Goal: Navigation & Orientation: Understand site structure

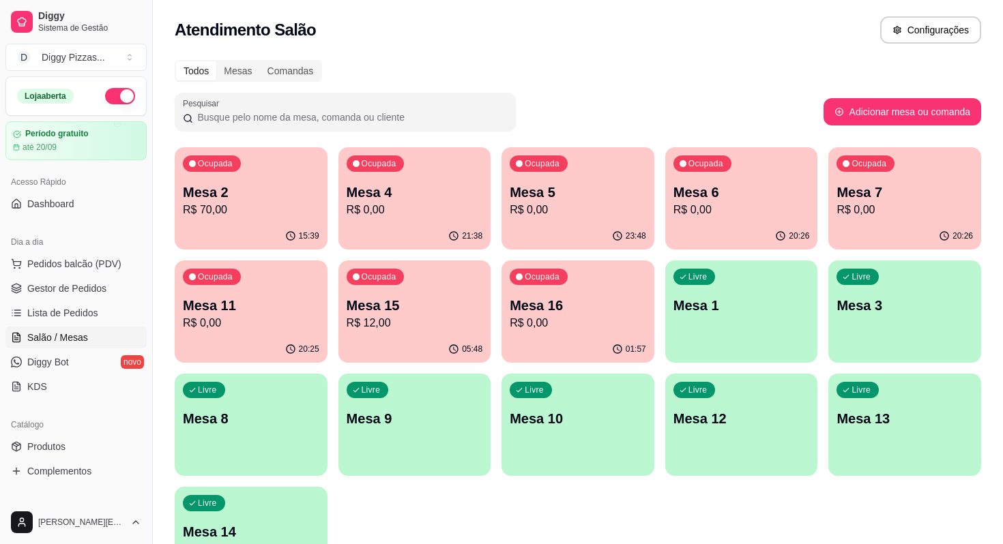
scroll to position [13, 0]
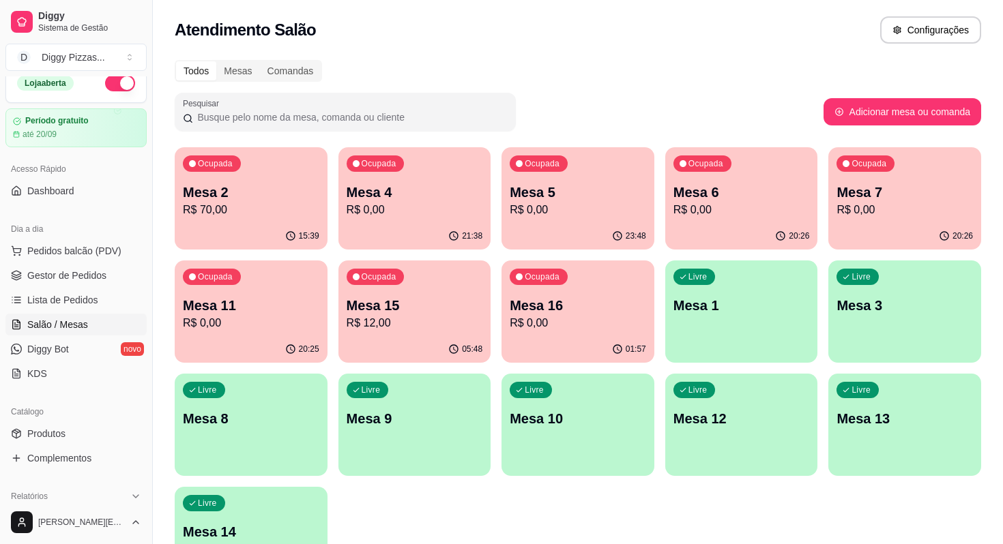
click at [805, 194] on p "Mesa 6" at bounding box center [741, 192] width 136 height 19
click at [46, 343] on span "Diggy Bot" at bounding box center [48, 350] width 42 height 14
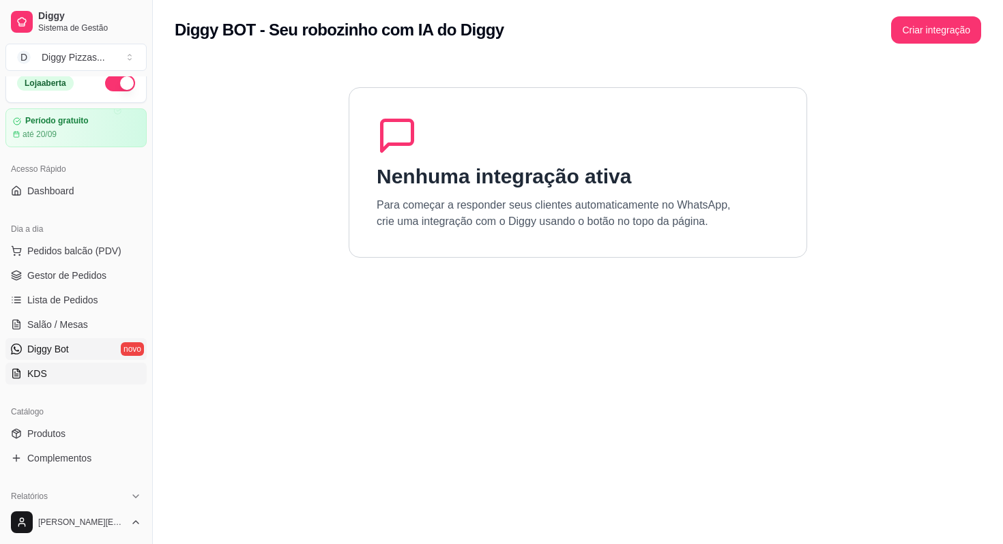
click at [48, 373] on link "KDS" at bounding box center [75, 374] width 141 height 22
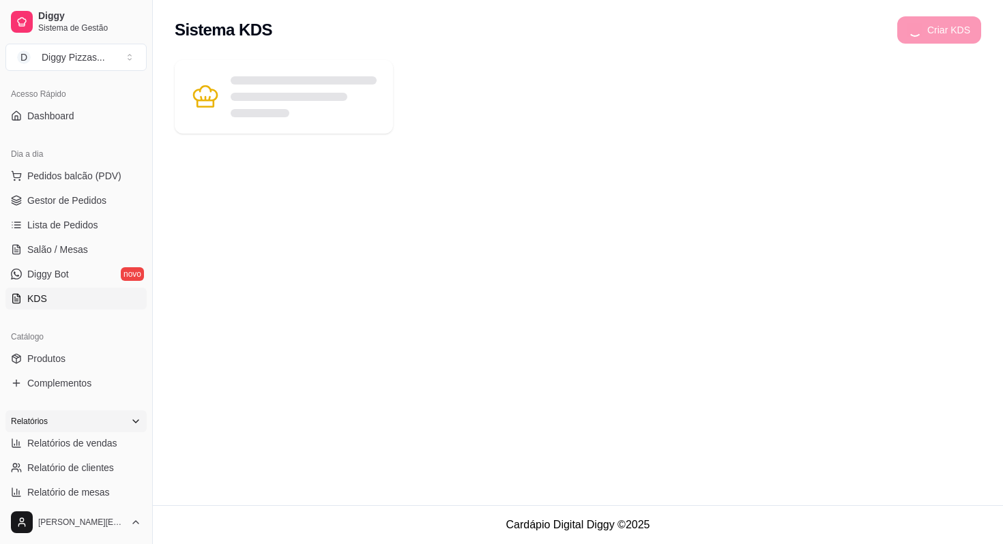
scroll to position [112, 0]
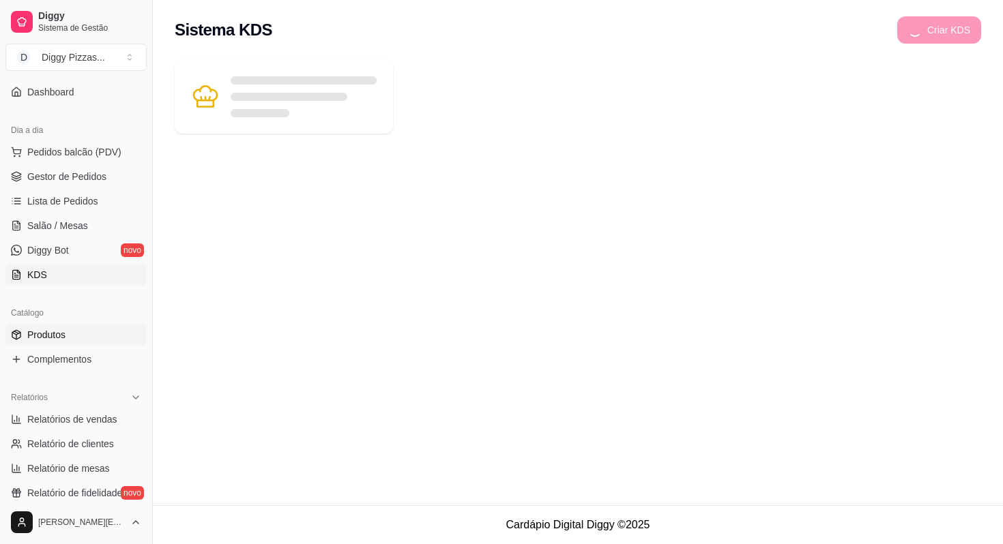
click at [46, 332] on span "Produtos" at bounding box center [46, 335] width 38 height 14
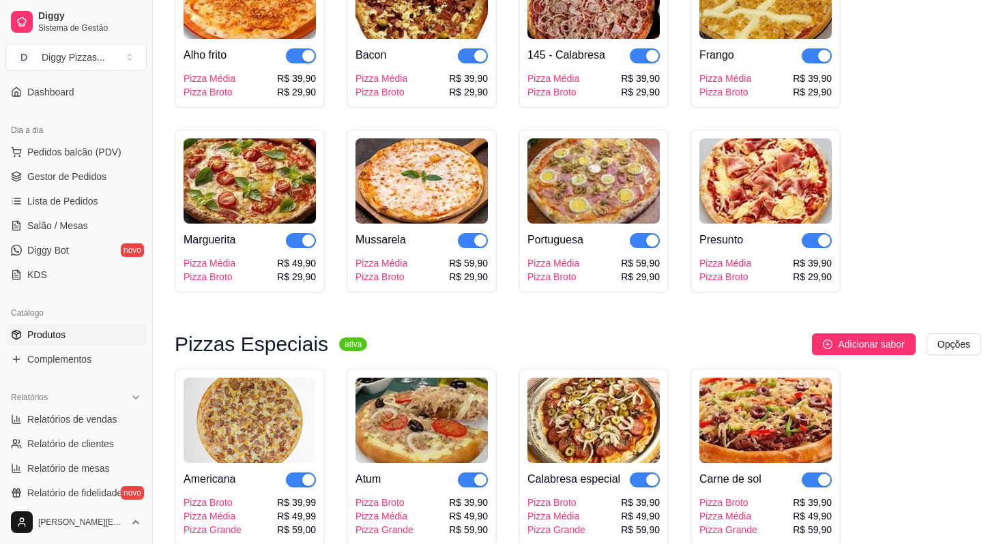
scroll to position [112, 0]
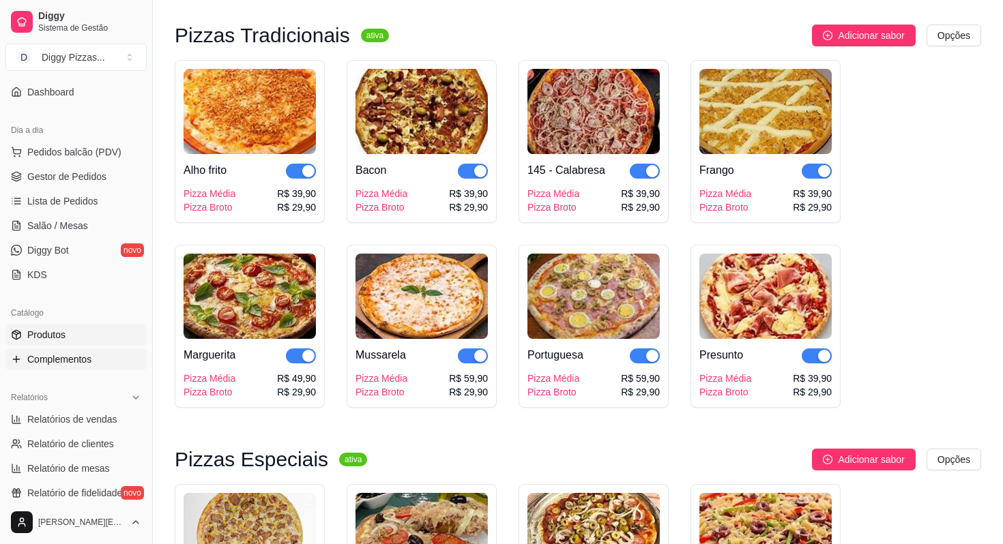
click at [78, 366] on link "Complementos" at bounding box center [75, 360] width 141 height 22
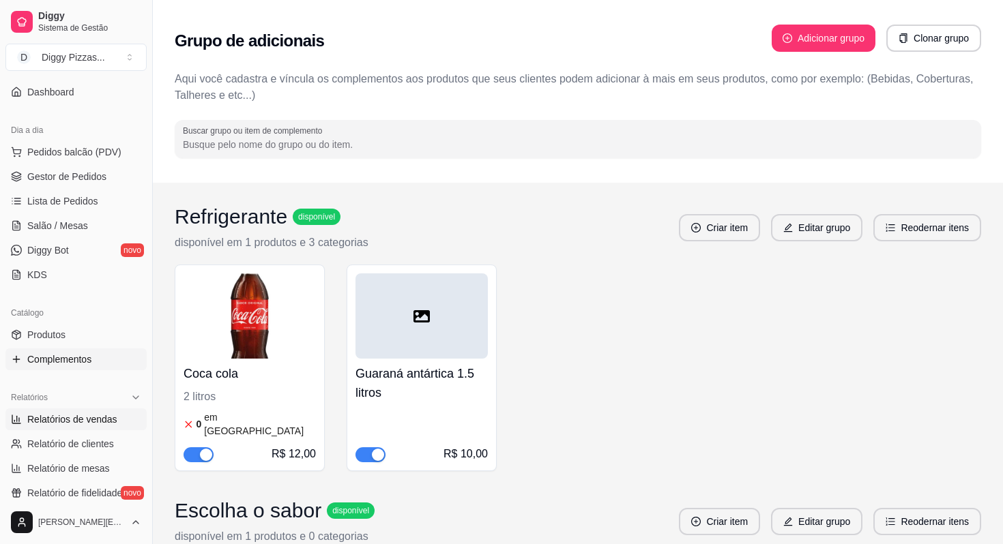
click at [64, 413] on span "Relatórios de vendas" at bounding box center [72, 420] width 90 height 14
select select "ALL"
select select "0"
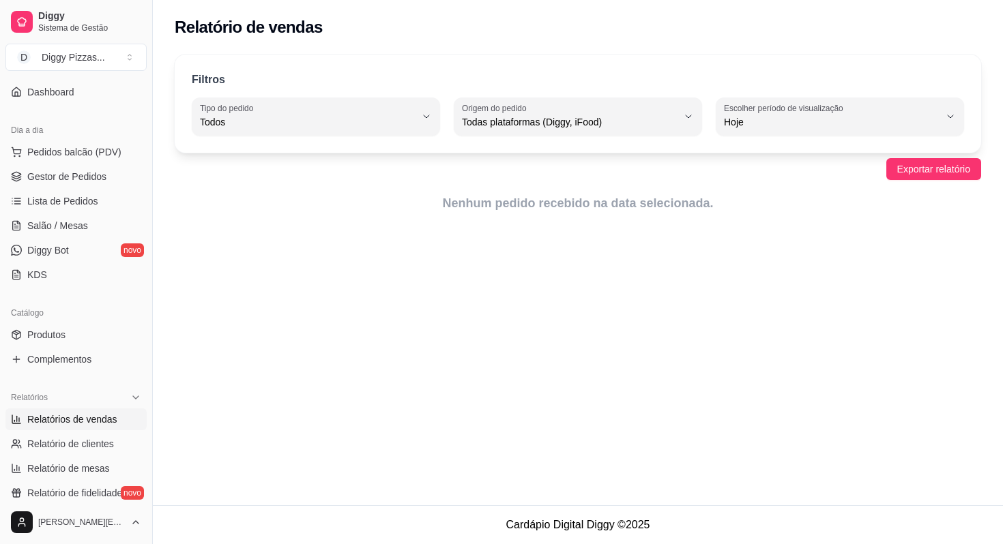
click at [603, 287] on div "Relatório de vendas Filtros ALL Tipo do pedido Todos Entrega Retirada Mesa Cons…" at bounding box center [578, 253] width 850 height 506
click at [626, 186] on div "Filtros ALL Tipo do pedido Todos Entrega Retirada Mesa Consumo local Tipo do pe…" at bounding box center [578, 137] width 850 height 183
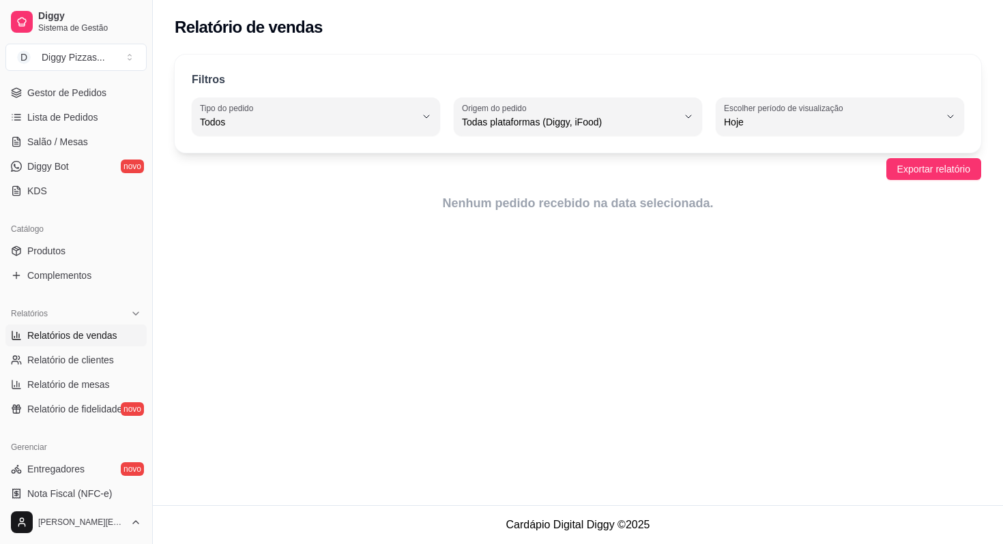
scroll to position [199, 0]
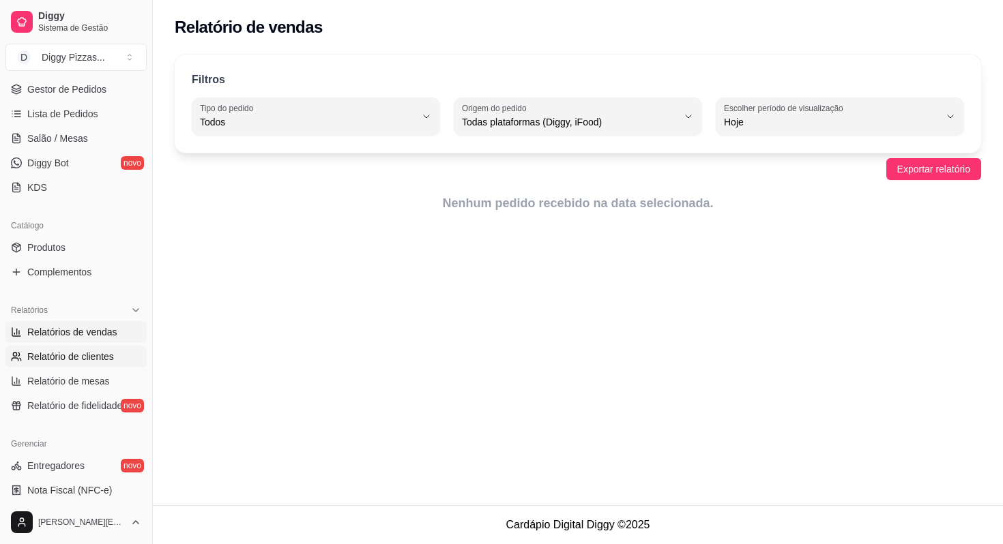
click at [89, 355] on span "Relatório de clientes" at bounding box center [70, 357] width 87 height 14
select select "30"
select select "HIGHEST_TOTAL_SPENT_WITH_ORDERS"
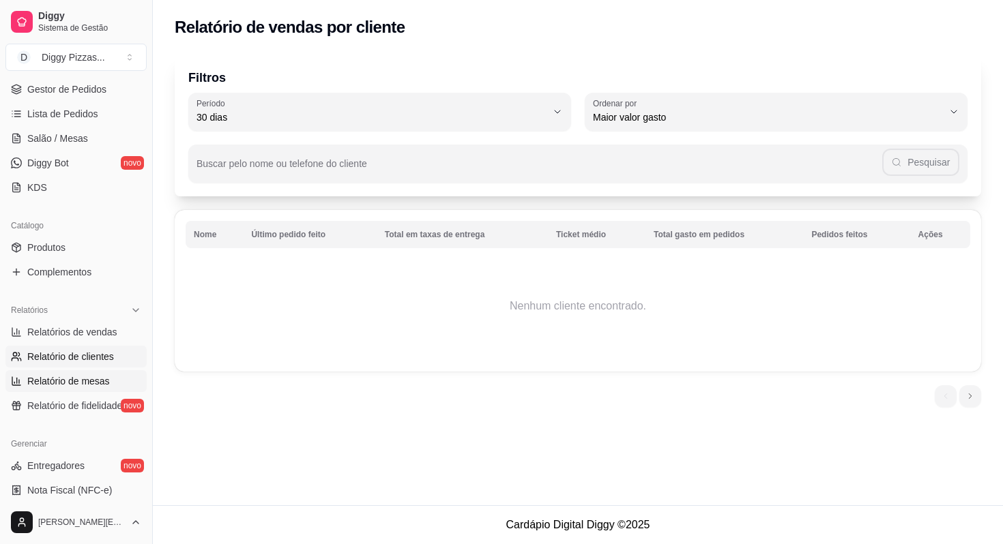
click at [78, 385] on span "Relatório de mesas" at bounding box center [68, 382] width 83 height 14
select select "TOTAL_OF_ORDERS"
select select "7"
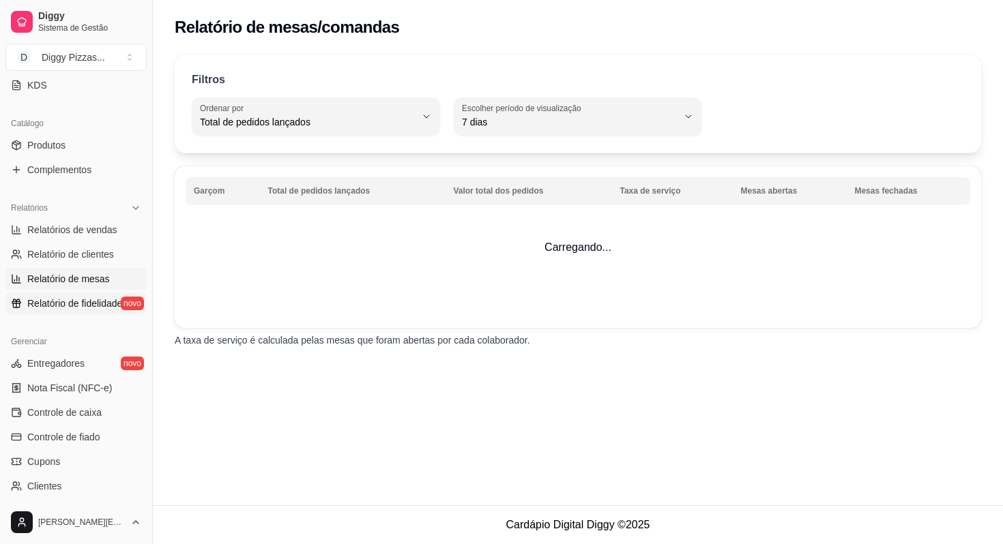
scroll to position [312, 0]
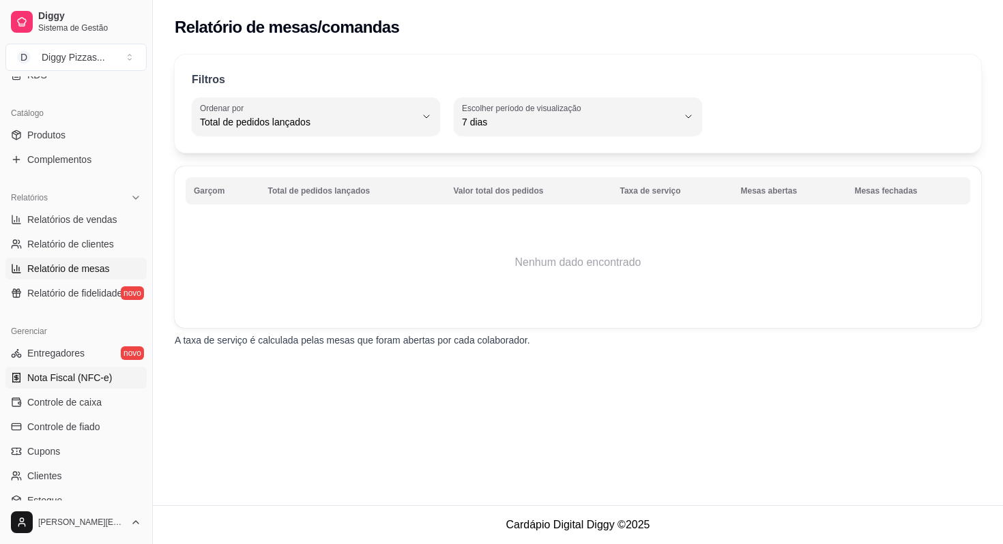
click at [63, 379] on span "Nota Fiscal (NFC-e)" at bounding box center [69, 378] width 85 height 14
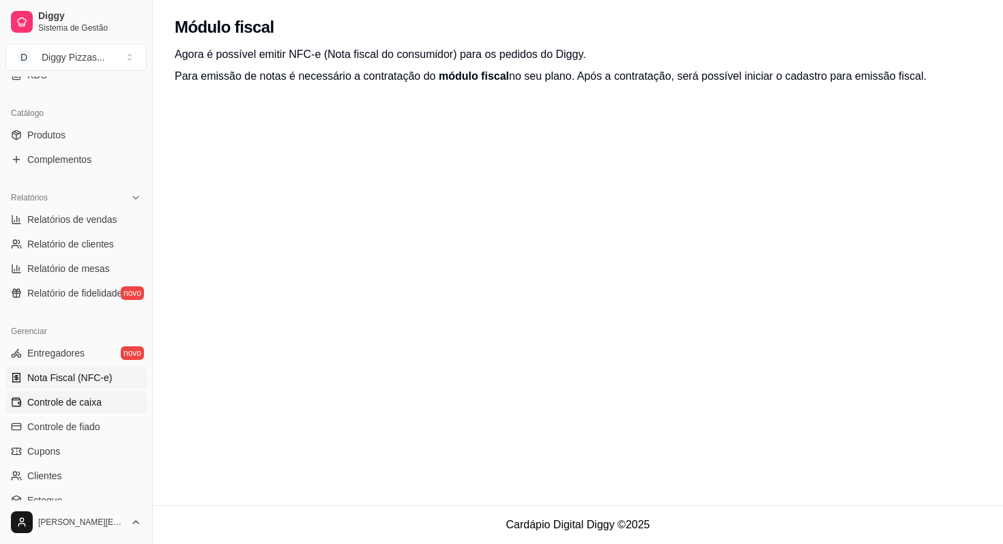
click at [59, 397] on span "Controle de caixa" at bounding box center [64, 403] width 74 height 14
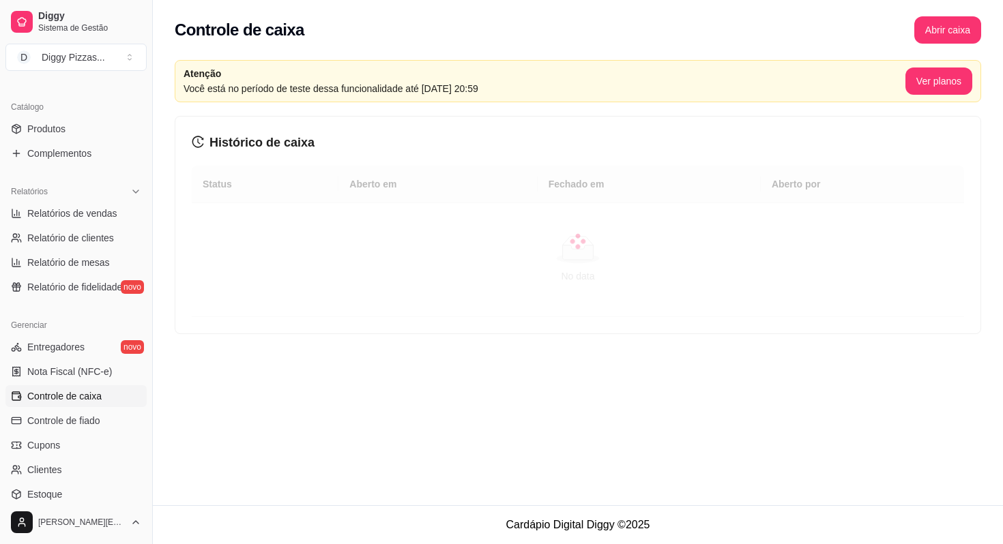
scroll to position [321, 0]
click at [58, 411] on span "Controle de fiado" at bounding box center [63, 418] width 73 height 14
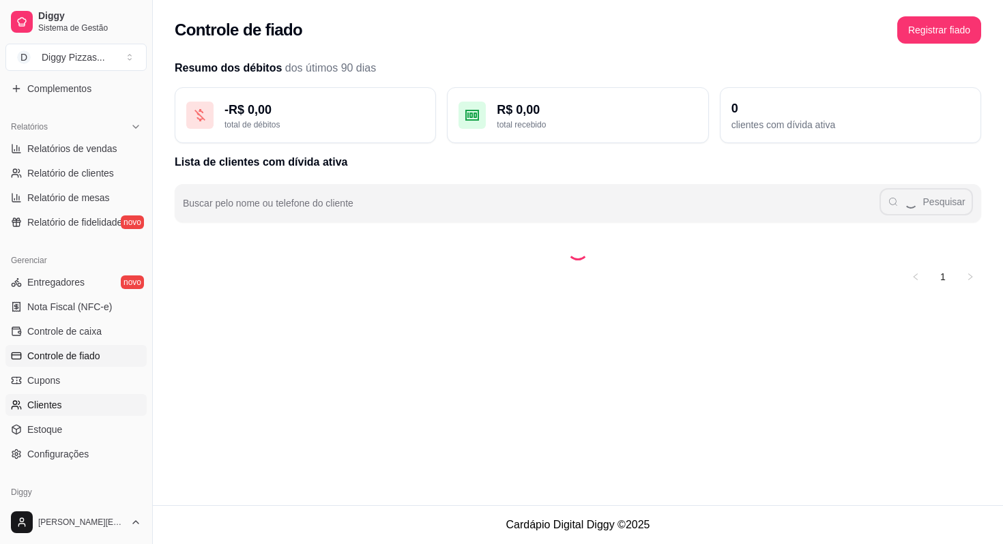
scroll to position [383, 0]
click at [47, 384] on span "Cupons" at bounding box center [43, 380] width 33 height 14
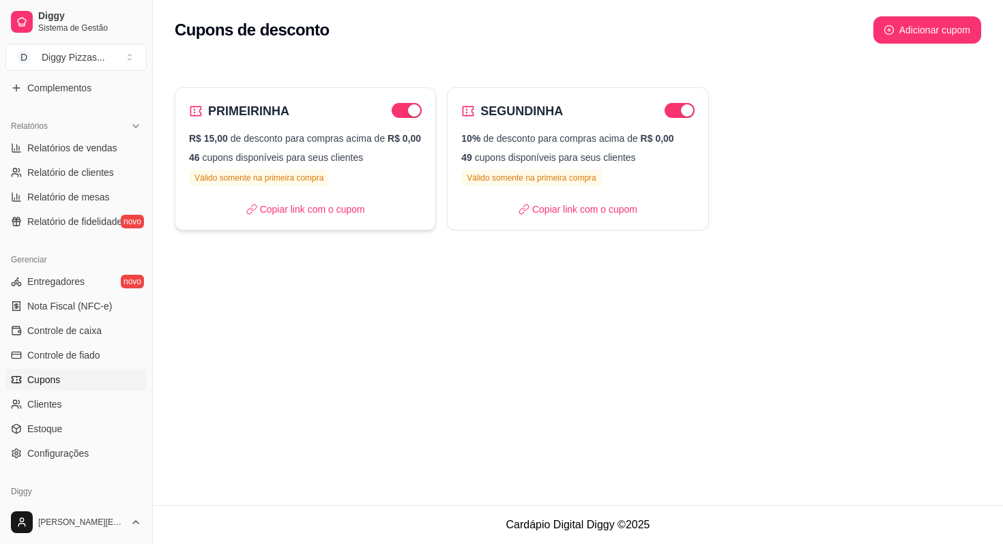
click at [388, 144] on span "R$ 0,00" at bounding box center [404, 138] width 33 height 11
select select "FIXED_VALUE"
click at [109, 394] on link "Clientes" at bounding box center [75, 405] width 141 height 22
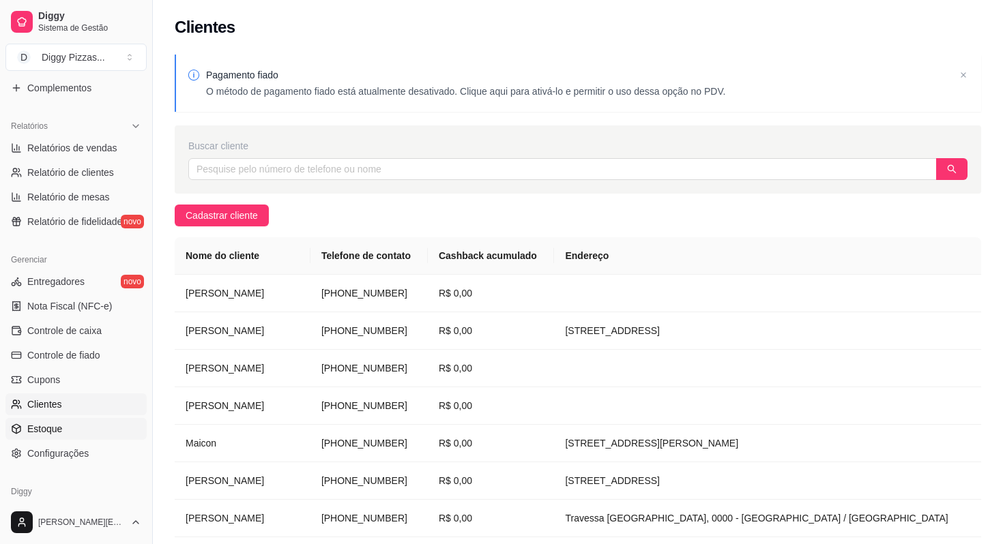
click at [57, 426] on span "Estoque" at bounding box center [44, 429] width 35 height 14
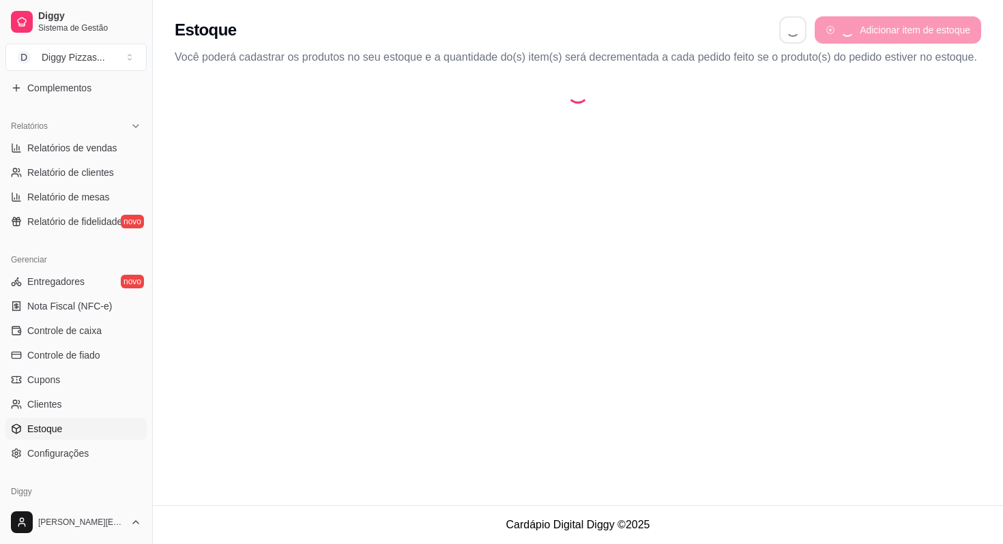
select select "QUANTITY_ORDER"
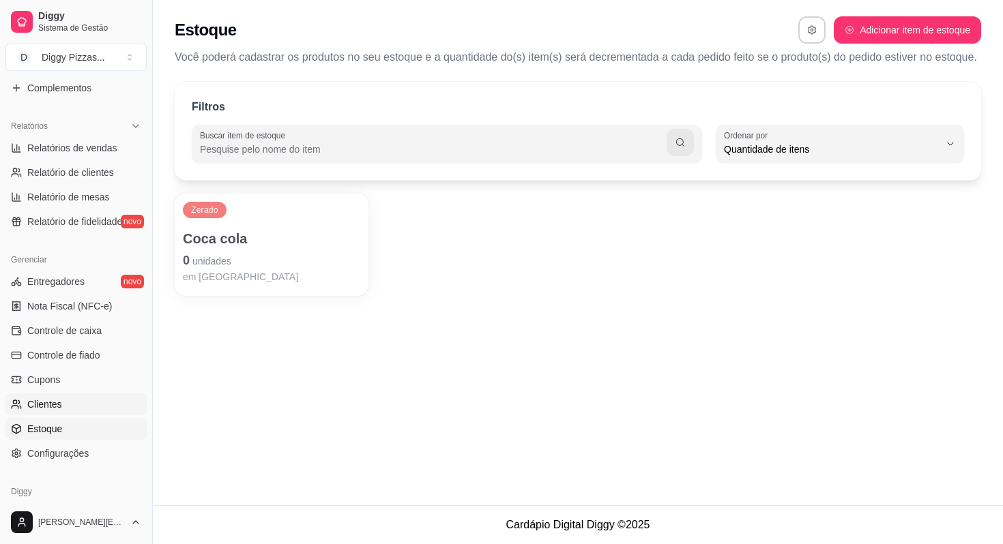
scroll to position [437, 0]
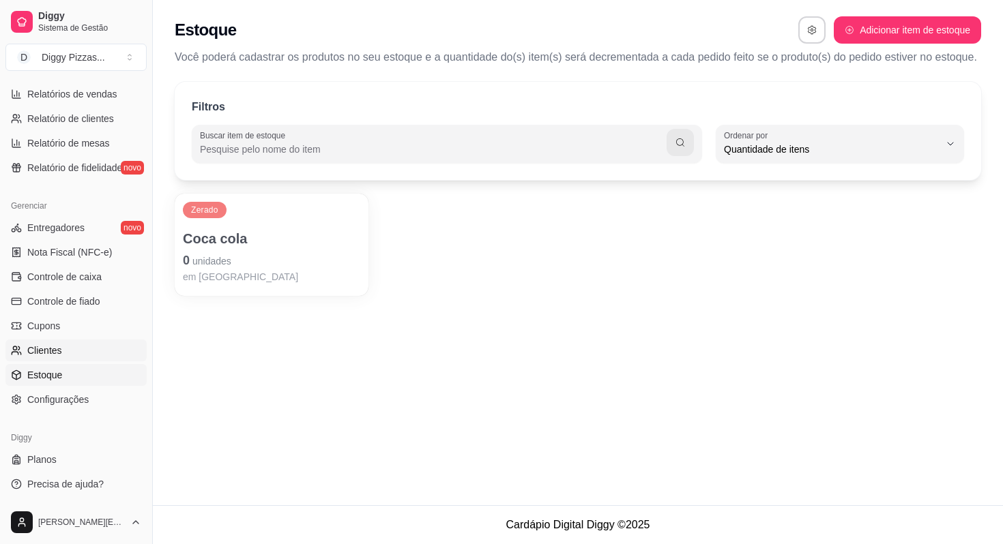
click at [61, 395] on span "Configurações" at bounding box center [57, 400] width 61 height 14
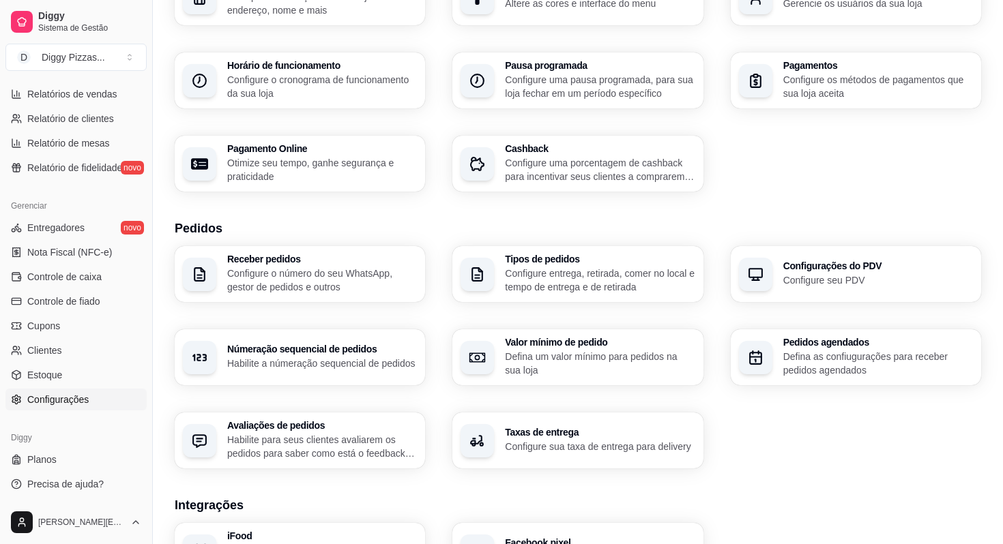
scroll to position [132, 0]
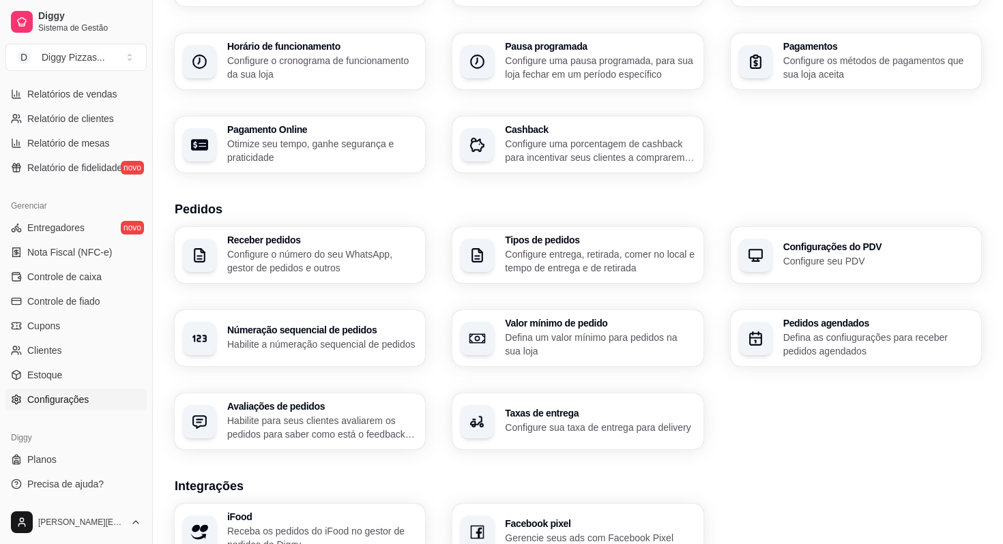
click at [798, 364] on div "Pedidos agendados Defina as confiugurações para receber pedidos agendados" at bounding box center [856, 338] width 250 height 56
click at [635, 330] on div "Valor mínimo de pedido Defina um valor mínimo para pedidos na sua loja" at bounding box center [600, 338] width 184 height 38
click at [371, 338] on p "Habilite a númeração sequencial de pedidos" at bounding box center [322, 345] width 190 height 14
click at [660, 421] on p "Configure sua taxa de entrega para delivery" at bounding box center [600, 427] width 184 height 13
click at [331, 401] on div "Avaliações de pedidos Habilite para seus clientes avaliarem os pedidos para sab…" at bounding box center [300, 422] width 250 height 56
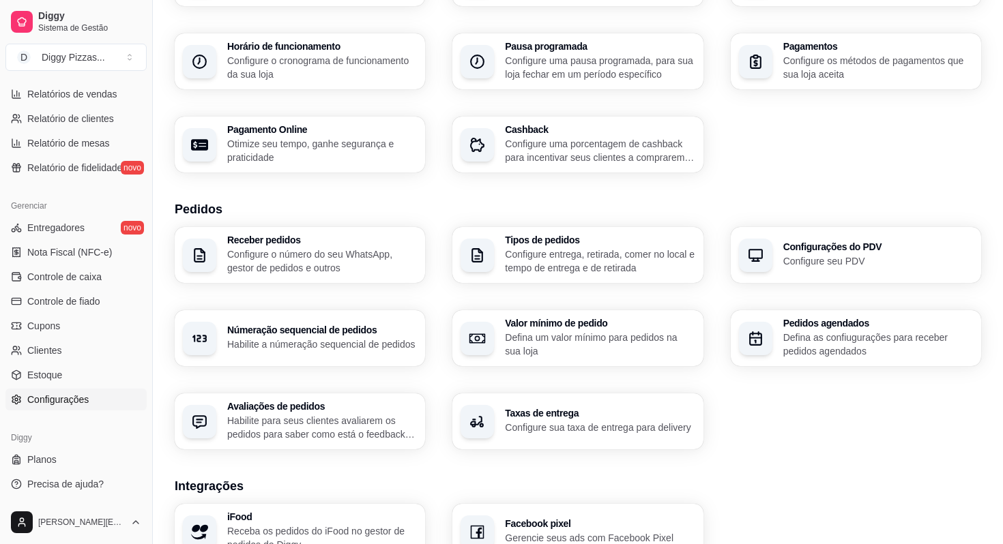
click at [285, 239] on h3 "Receber pedidos" at bounding box center [322, 240] width 190 height 10
click at [869, 57] on p "Configure os métodos de pagamentos que sua loja aceita" at bounding box center [878, 67] width 190 height 27
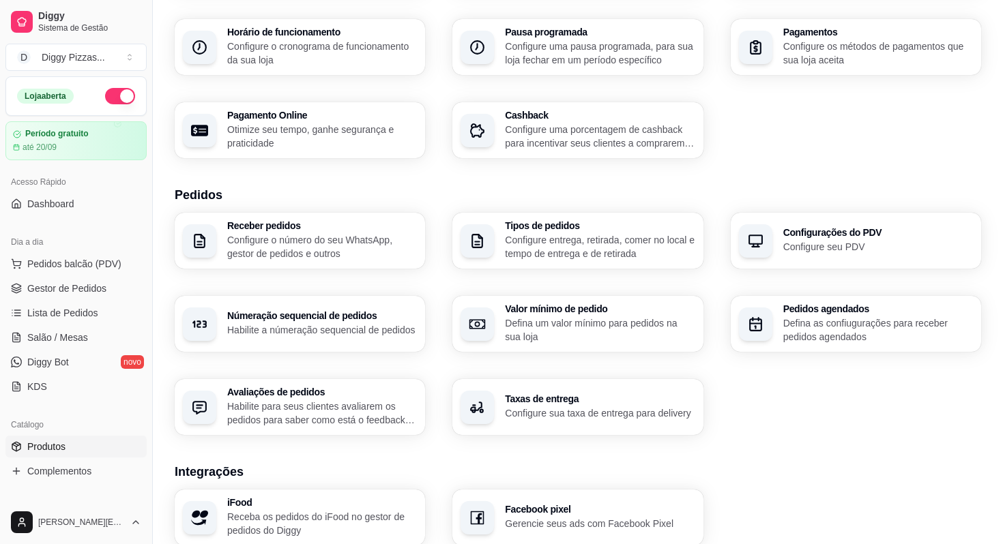
scroll to position [16, 0]
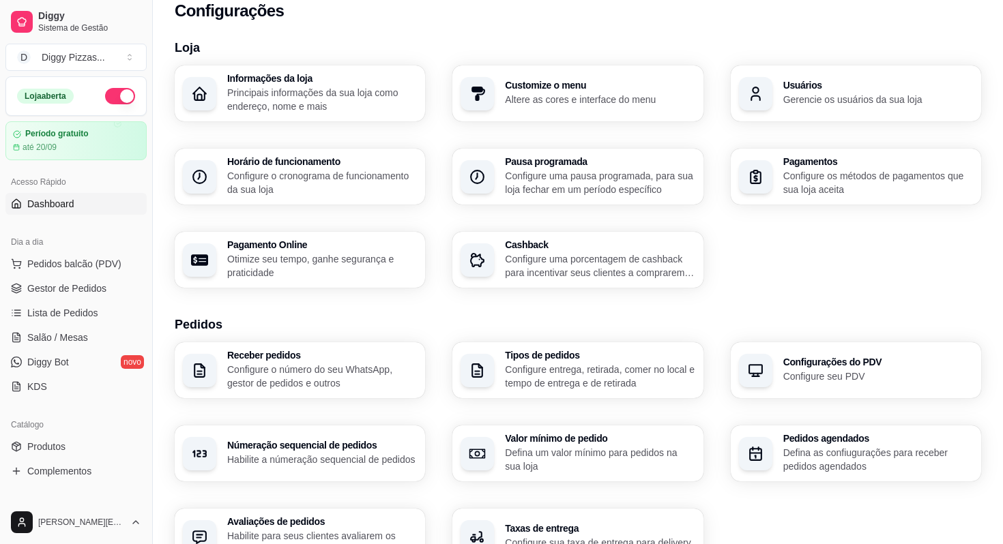
click at [72, 214] on link "Dashboard" at bounding box center [75, 204] width 141 height 22
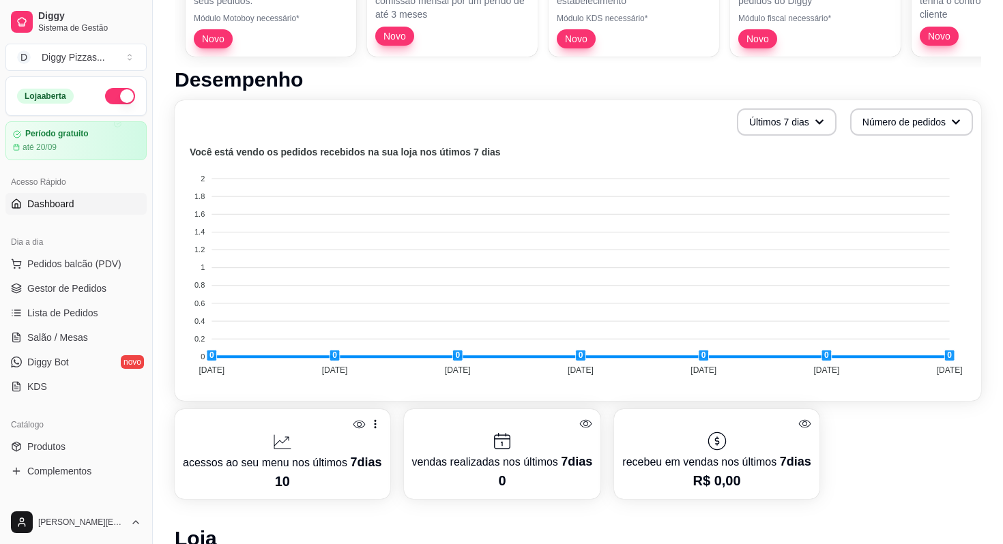
scroll to position [235, 0]
